Goal: Information Seeking & Learning: Learn about a topic

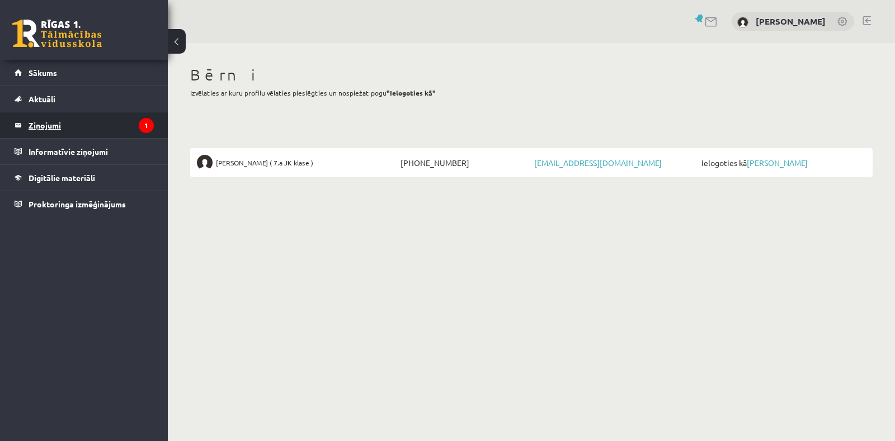
click at [109, 126] on legend "Ziņojumi 1" at bounding box center [91, 125] width 125 height 26
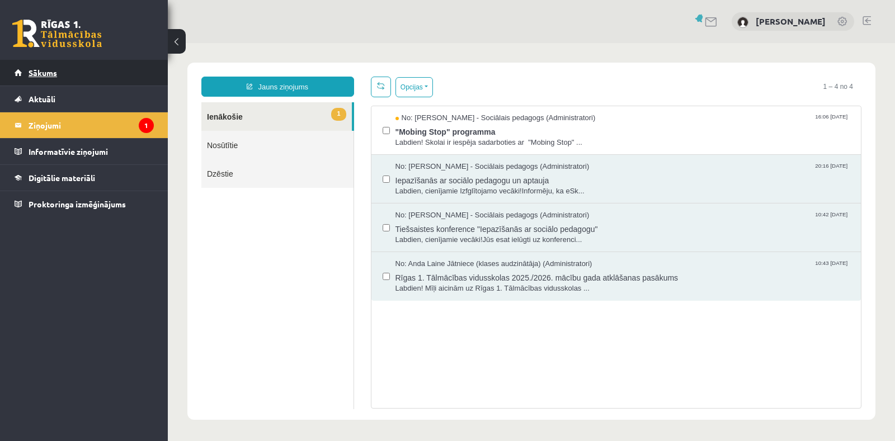
click at [89, 74] on link "Sākums" at bounding box center [84, 73] width 139 height 26
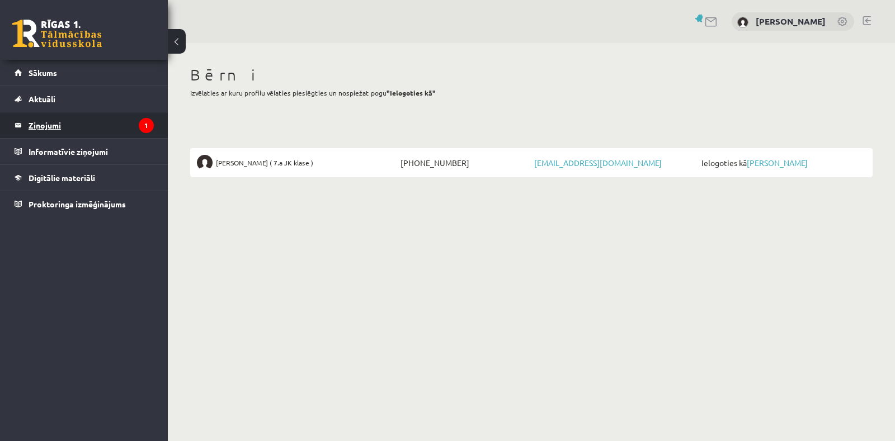
click at [74, 128] on legend "Ziņojumi 1" at bounding box center [91, 125] width 125 height 26
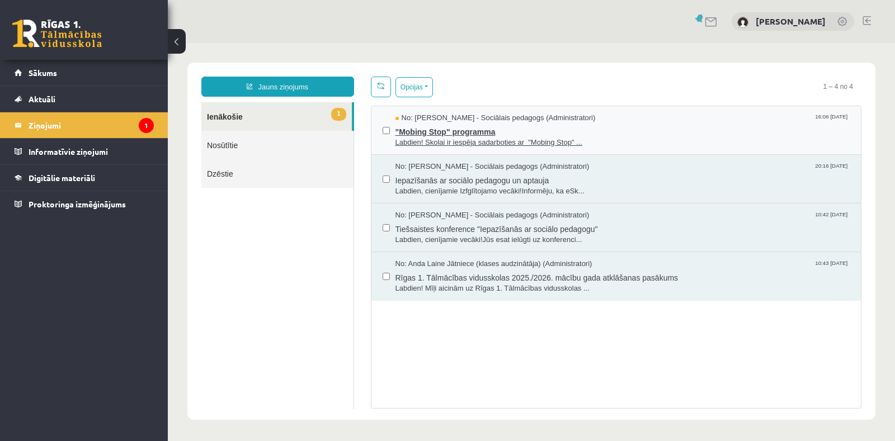
click at [441, 138] on span "Labdien! Skolai ir iespēja sadarboties ar "Mobing Stop" ..." at bounding box center [623, 143] width 455 height 11
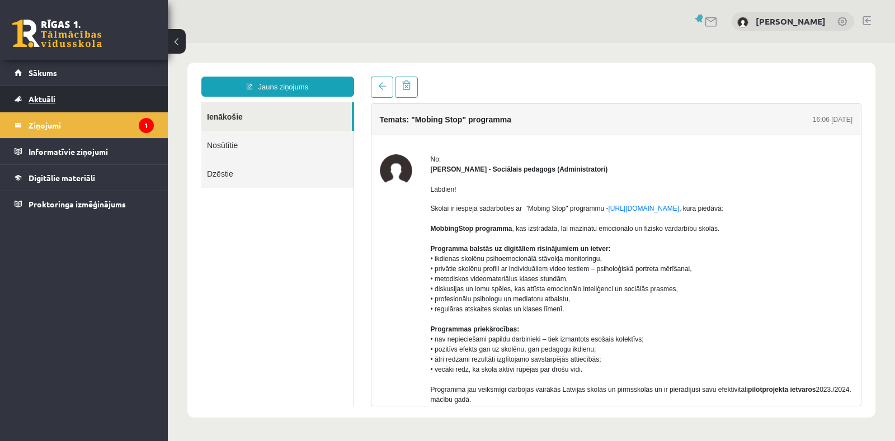
click at [50, 101] on span "Aktuāli" at bounding box center [42, 99] width 27 height 10
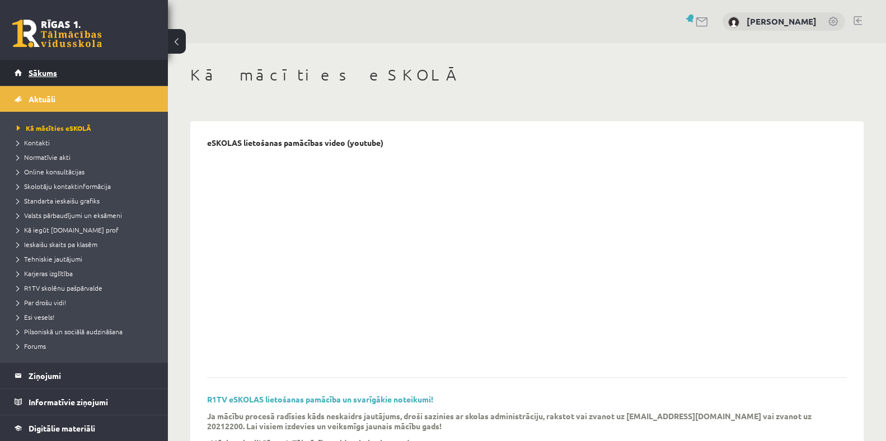
click at [46, 76] on span "Sākums" at bounding box center [43, 73] width 29 height 10
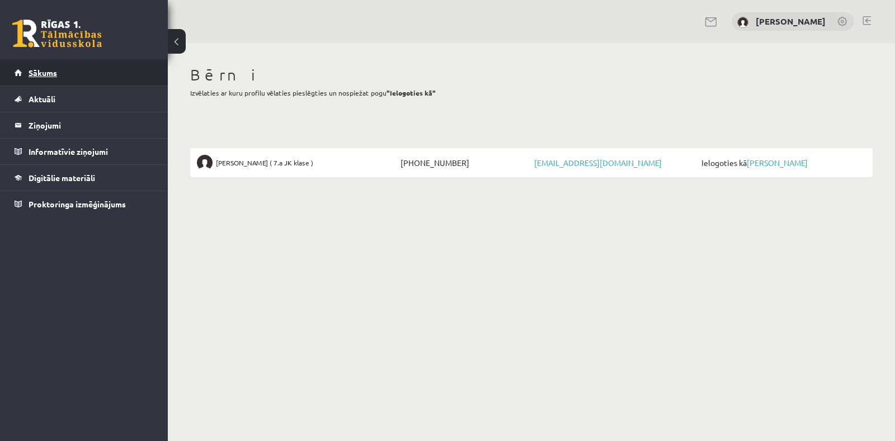
click at [54, 74] on span "Sākums" at bounding box center [43, 73] width 29 height 10
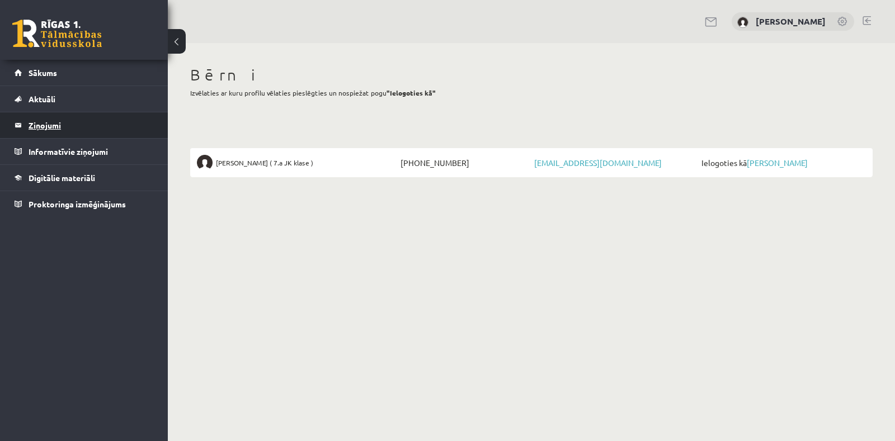
click at [47, 130] on legend "Ziņojumi 0" at bounding box center [91, 125] width 125 height 26
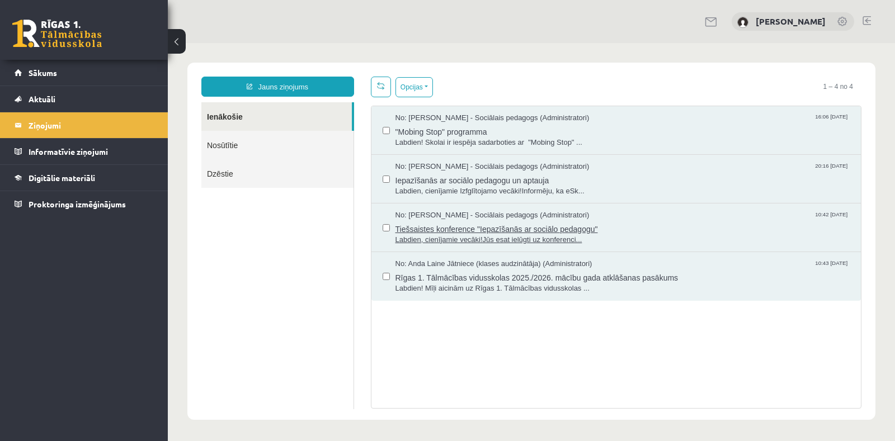
click at [474, 225] on span "Tiešsaistes konference "Iepazīšanās ar sociālo pedagogu"" at bounding box center [623, 228] width 455 height 14
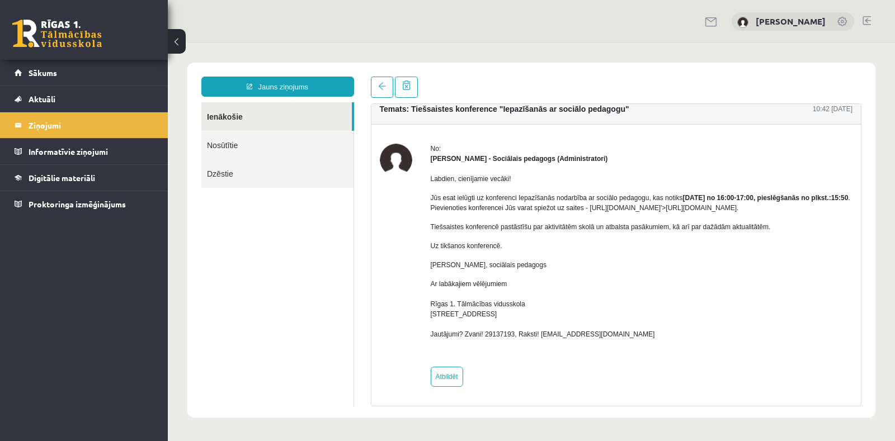
scroll to position [21, 0]
drag, startPoint x: 695, startPoint y: 210, endPoint x: 429, endPoint y: 208, distance: 266.3
click at [429, 208] on div "No: Dagnija Gaubšteina - Sociālais pedagogs (Administratori) Labdien, cienījami…" at bounding box center [616, 265] width 473 height 243
copy p "https://eskola.r1tv.lv/conferences/5020/join'>https://eskola.r1tv.lv/conference…"
click at [46, 121] on legend "Ziņojumi 0" at bounding box center [91, 125] width 125 height 26
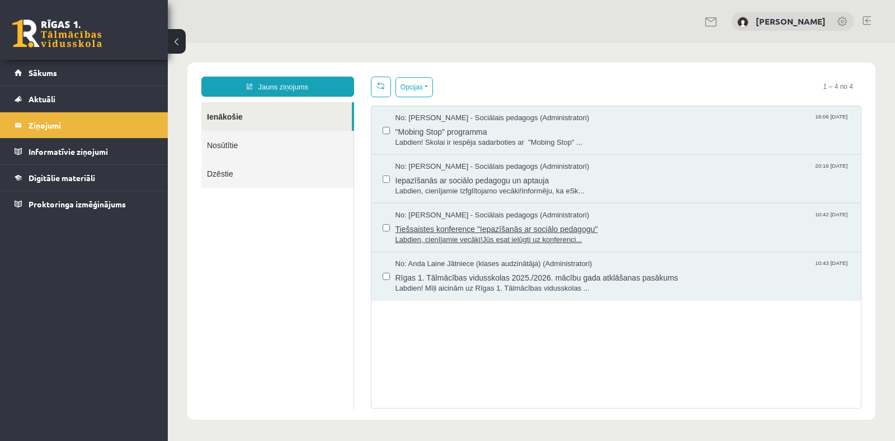
scroll to position [0, 0]
click at [442, 180] on span "Iepazīšanās ar sociālo pedagogu un aptauja" at bounding box center [623, 179] width 455 height 14
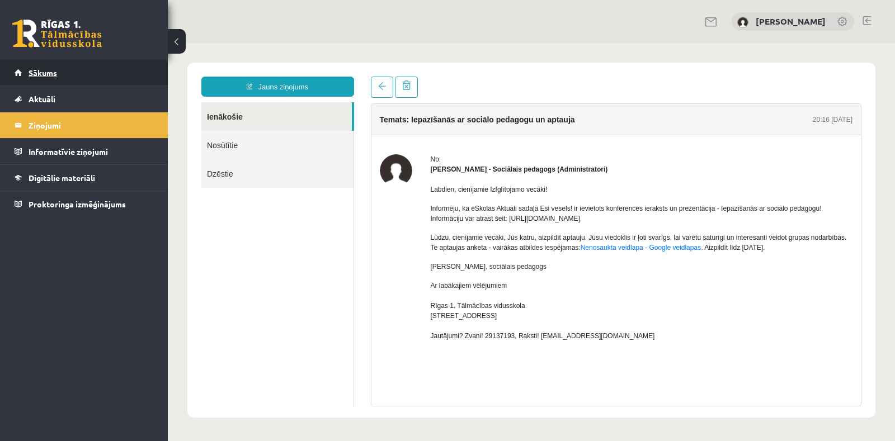
click at [51, 65] on link "Sākums" at bounding box center [84, 73] width 139 height 26
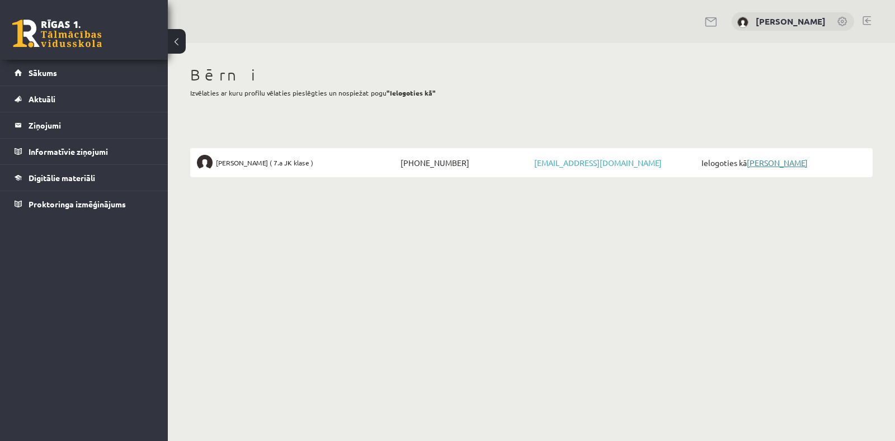
click at [805, 163] on link "[PERSON_NAME]" at bounding box center [777, 163] width 61 height 10
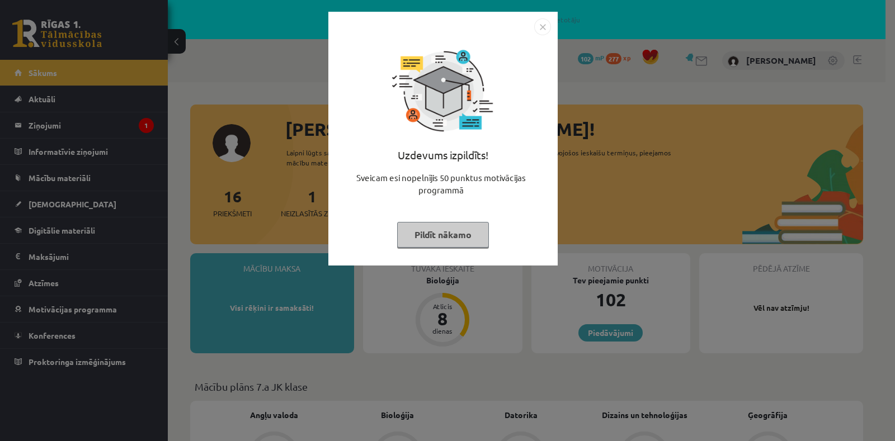
click at [544, 28] on img "Close" at bounding box center [542, 26] width 17 height 17
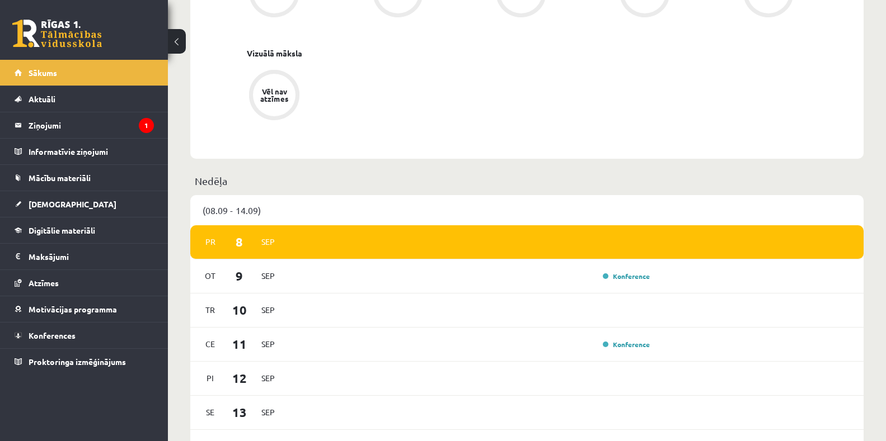
scroll to position [671, 0]
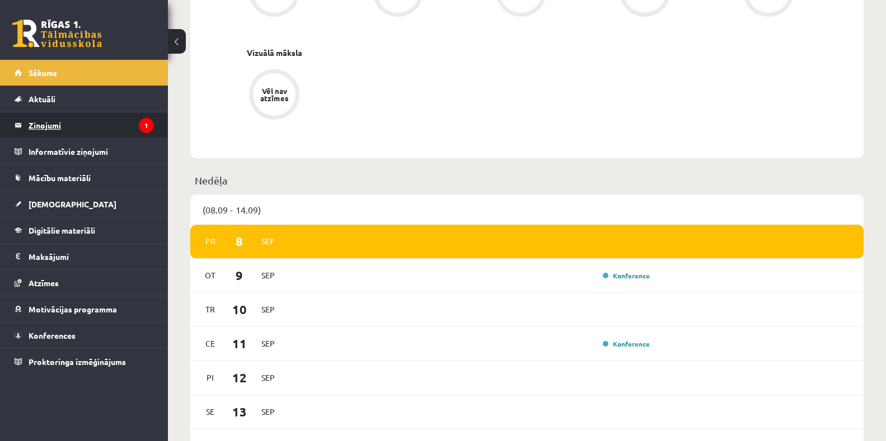
click at [45, 125] on legend "Ziņojumi 1" at bounding box center [91, 125] width 125 height 26
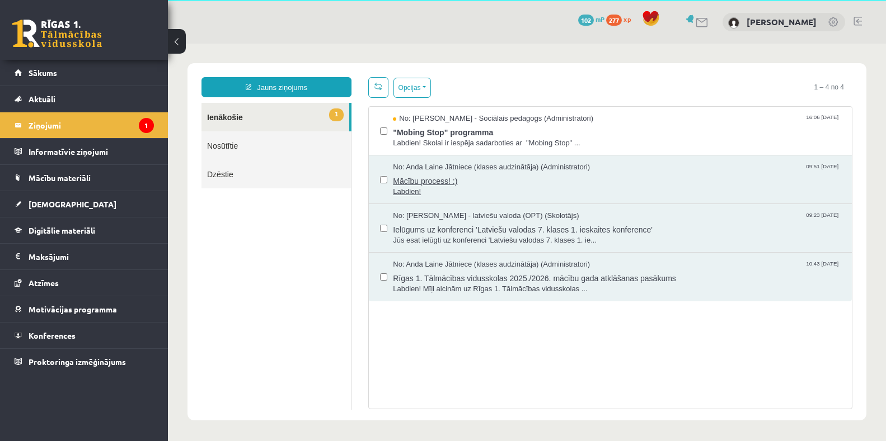
click at [430, 182] on span "Mācību process! :)" at bounding box center [617, 180] width 448 height 14
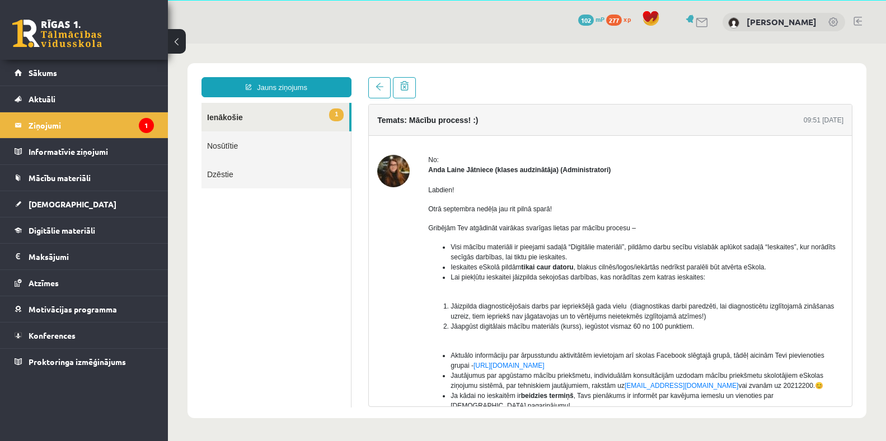
click at [237, 120] on link "1 Ienākošie" at bounding box center [275, 117] width 148 height 29
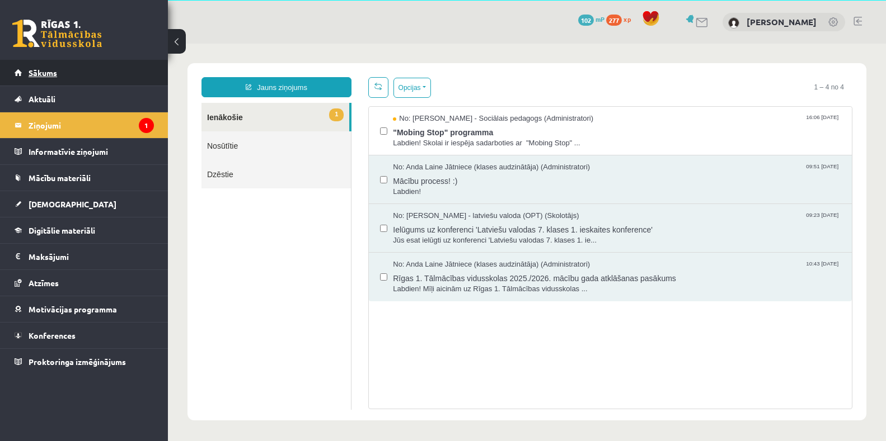
click at [42, 72] on span "Sākums" at bounding box center [43, 73] width 29 height 10
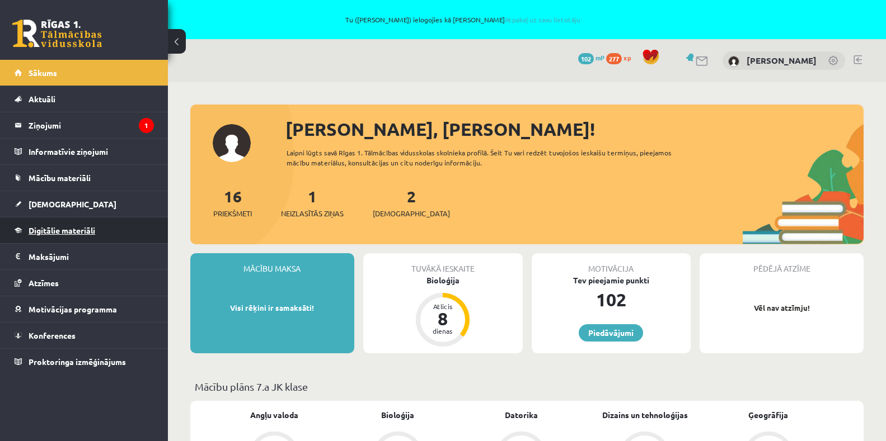
click at [65, 234] on span "Digitālie materiāli" at bounding box center [62, 230] width 67 height 10
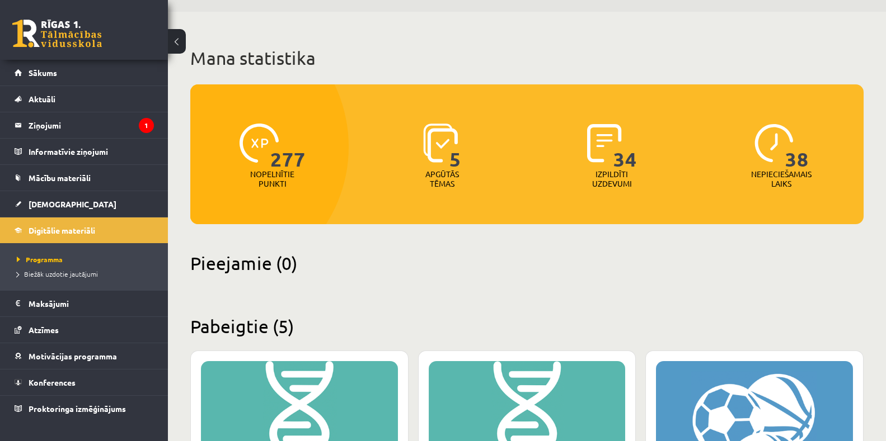
scroll to position [56, 0]
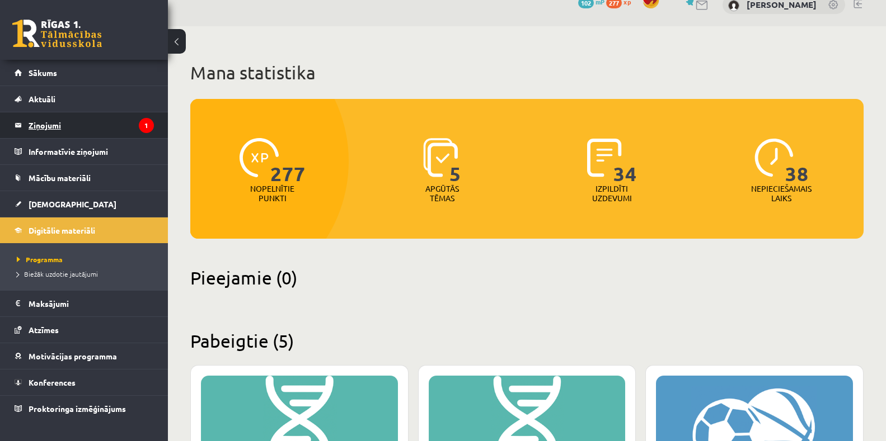
click at [57, 121] on legend "Ziņojumi 1" at bounding box center [91, 125] width 125 height 26
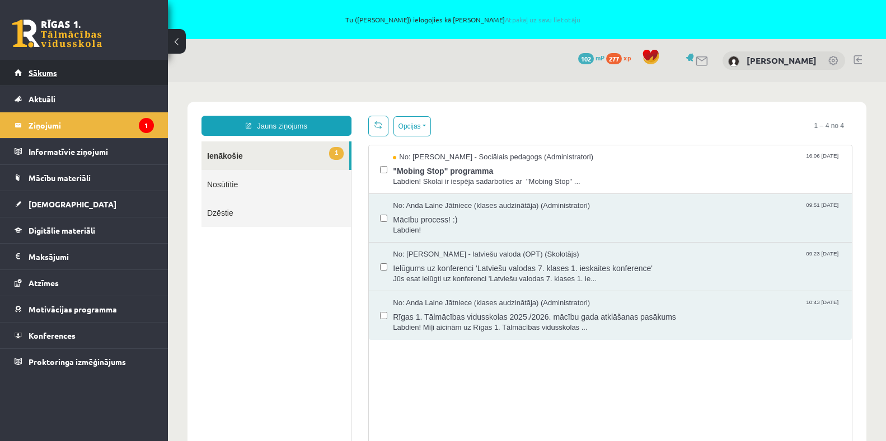
click at [46, 74] on span "Sākums" at bounding box center [43, 73] width 29 height 10
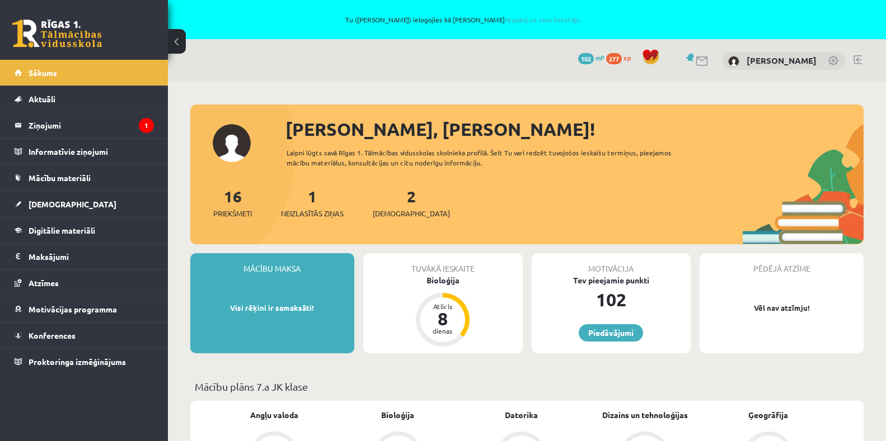
click at [184, 36] on button at bounding box center [177, 41] width 18 height 25
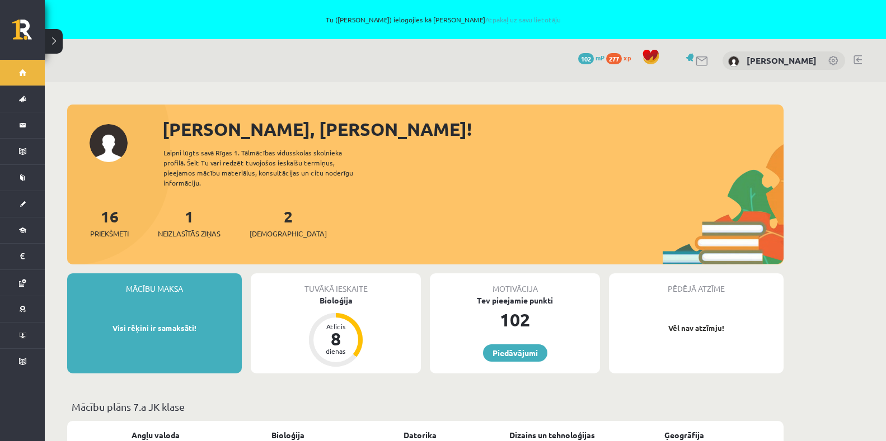
click at [59, 45] on button at bounding box center [54, 41] width 18 height 25
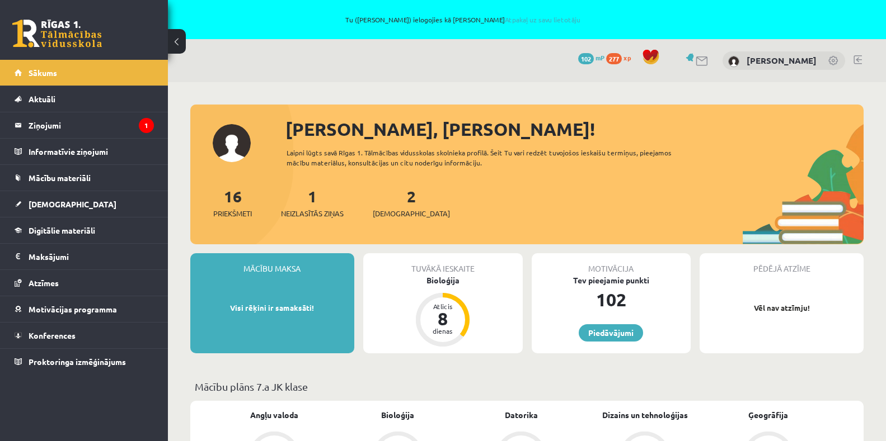
click at [827, 60] on div "Anna Enija Kozlinska" at bounding box center [783, 60] width 123 height 19
click at [836, 59] on link at bounding box center [833, 61] width 11 height 11
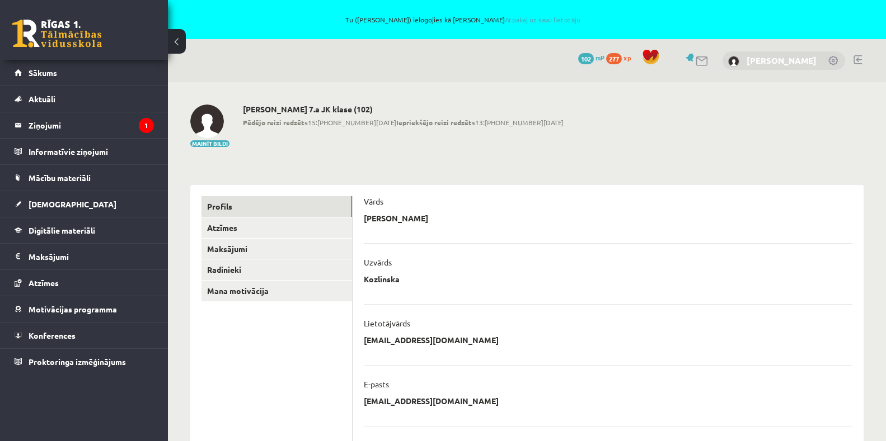
click at [748, 64] on link "Anna Enija Kozlinska" at bounding box center [781, 60] width 70 height 11
click at [556, 21] on link "Atpakaļ uz savu lietotāju" at bounding box center [543, 19] width 76 height 9
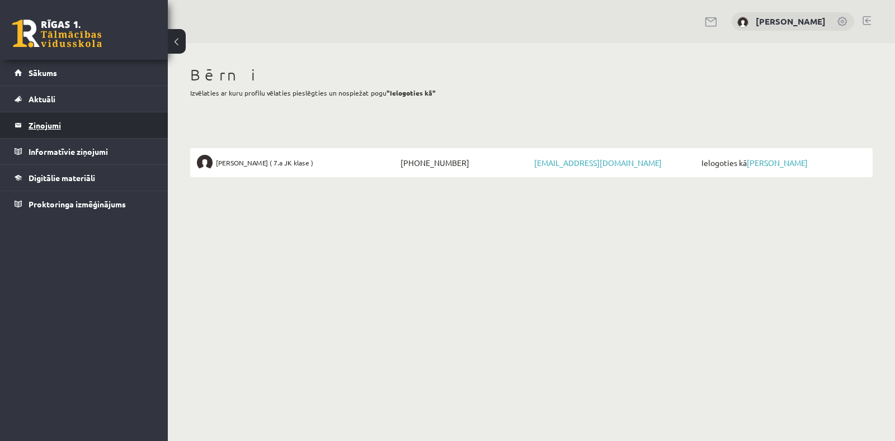
click at [45, 121] on legend "Ziņojumi 0" at bounding box center [91, 125] width 125 height 26
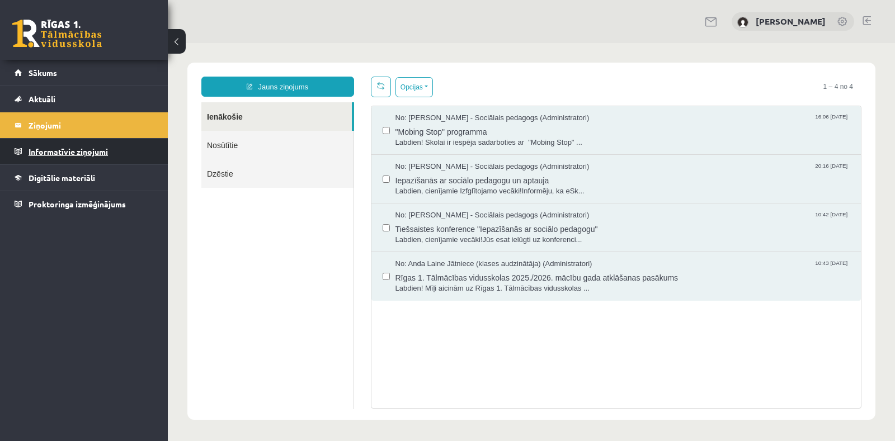
click at [105, 154] on legend "Informatīvie ziņojumi 0" at bounding box center [91, 152] width 125 height 26
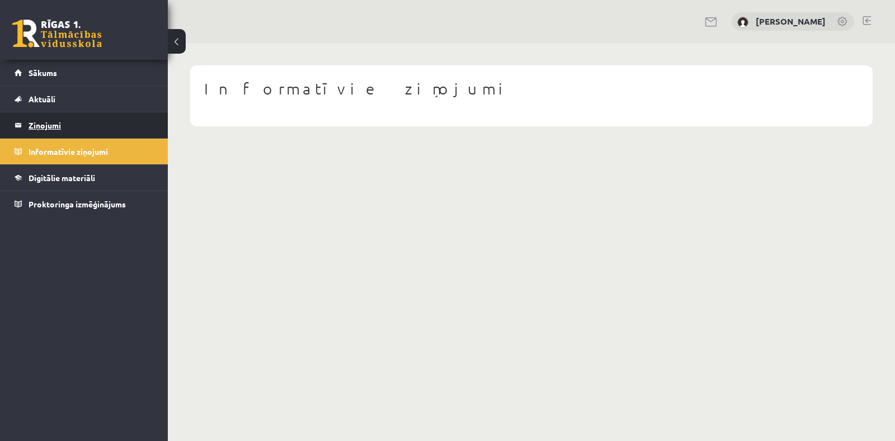
click at [61, 125] on legend "Ziņojumi 0" at bounding box center [91, 125] width 125 height 26
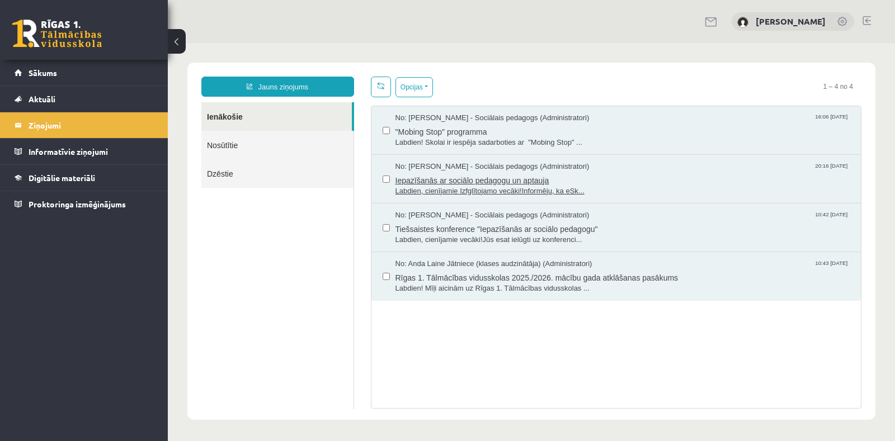
click at [490, 186] on span "Labdien, cienījamie Izfglītojamo vecāki!Informēju, ka eSk..." at bounding box center [623, 191] width 455 height 11
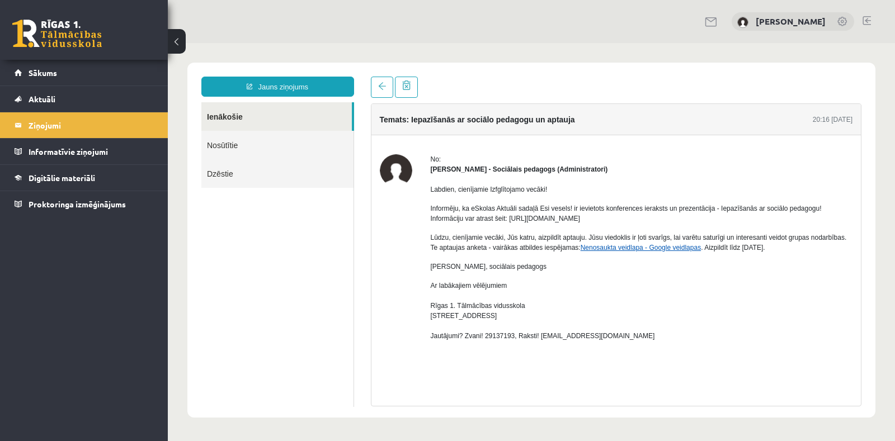
click at [643, 250] on link "Nenosaukta veidlapa - Google veidlapas" at bounding box center [641, 248] width 120 height 8
drag, startPoint x: 508, startPoint y: 217, endPoint x: 619, endPoint y: 219, distance: 110.8
click at [619, 219] on p "Informēju, ka eSkolas Aktuāli sadaļā Esi vesels! ir ievietots konferences ierak…" at bounding box center [642, 214] width 422 height 20
copy p "https://eskola.r1tv.lv/be_healthy_infos"
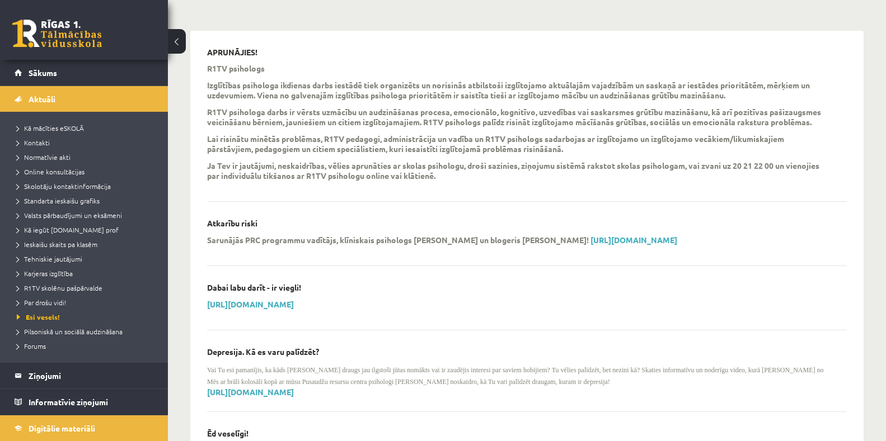
scroll to position [112, 0]
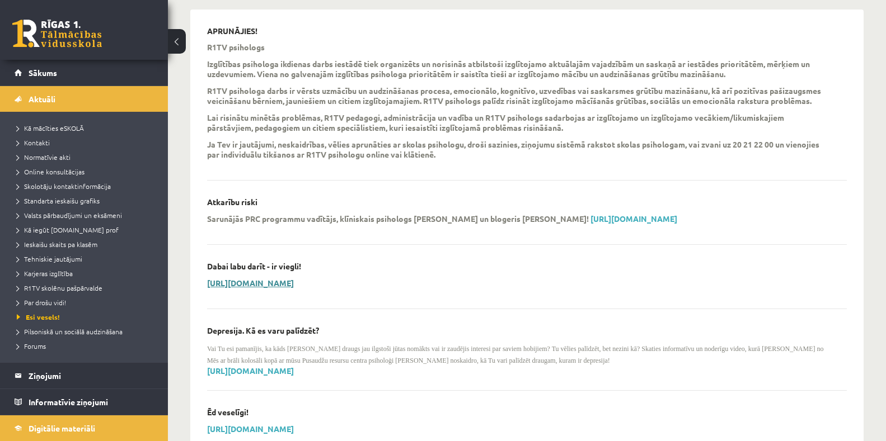
click at [294, 284] on link "[URL][DOMAIN_NAME]" at bounding box center [250, 283] width 87 height 10
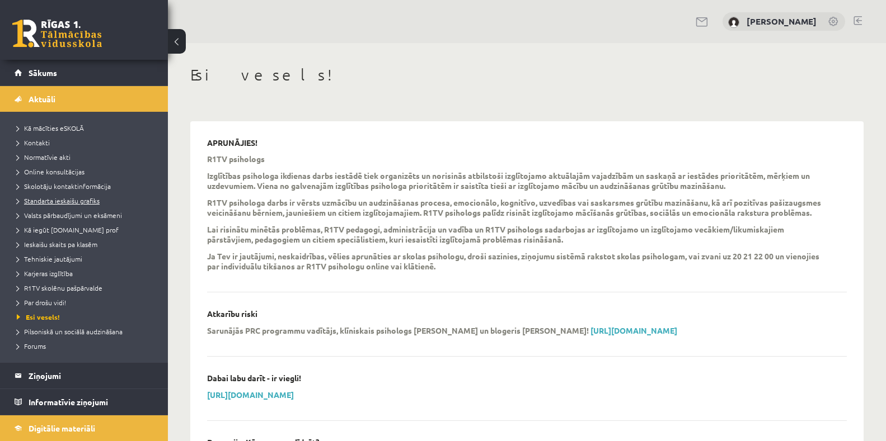
click at [79, 198] on span "Standarta ieskaišu grafiks" at bounding box center [58, 200] width 83 height 9
